Goal: Find specific page/section: Find specific page/section

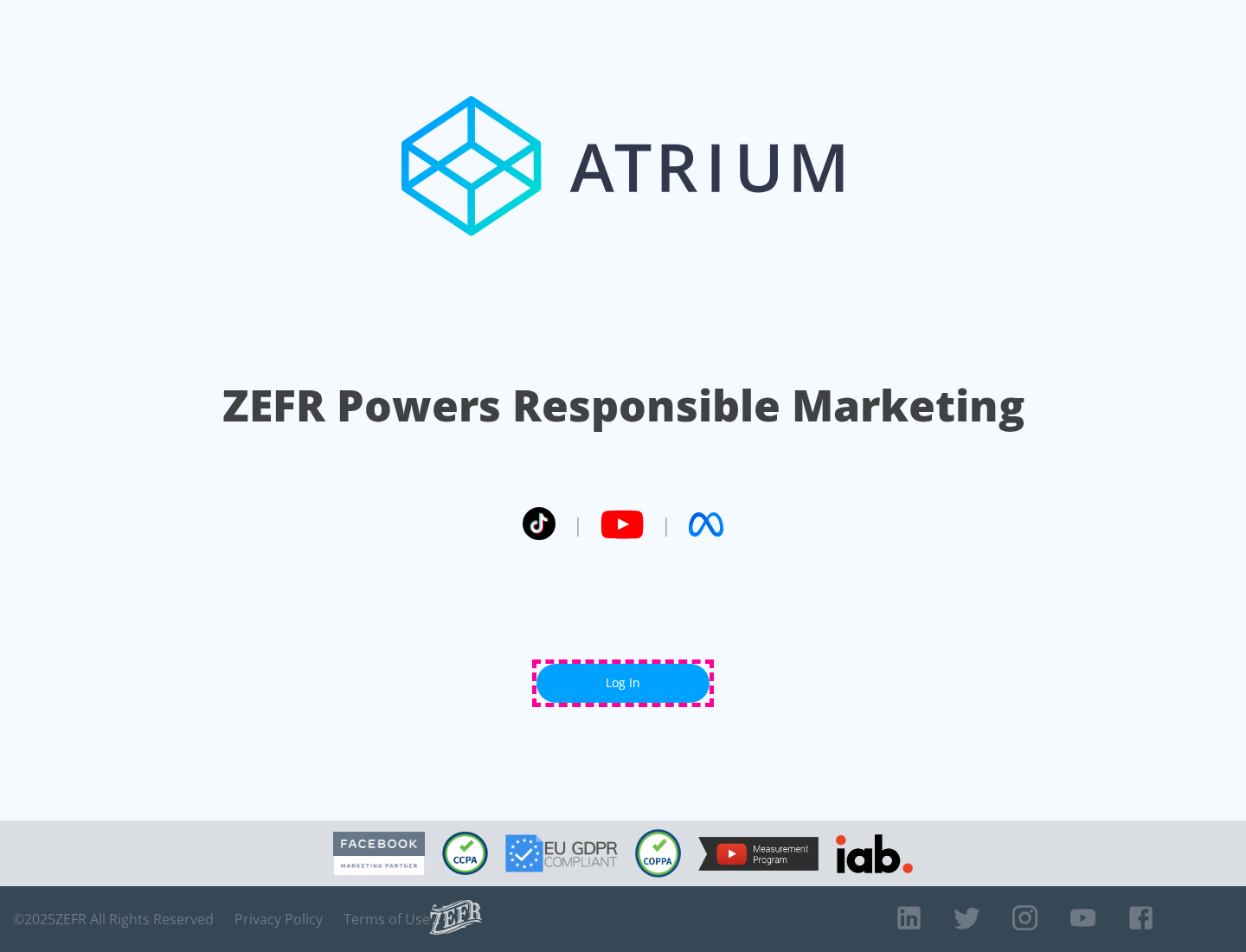
click at [623, 682] on link "Log In" at bounding box center [622, 682] width 173 height 39
